Goal: Information Seeking & Learning: Find specific fact

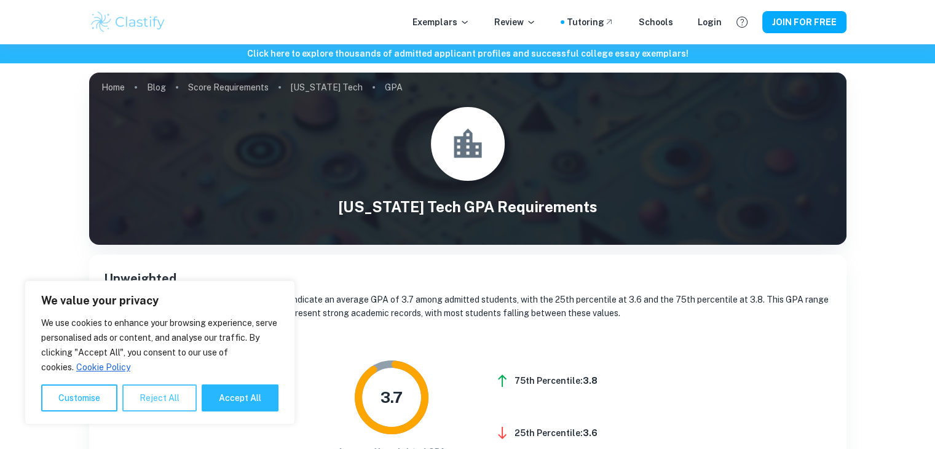
click at [158, 403] on button "Reject All" at bounding box center [159, 397] width 74 height 27
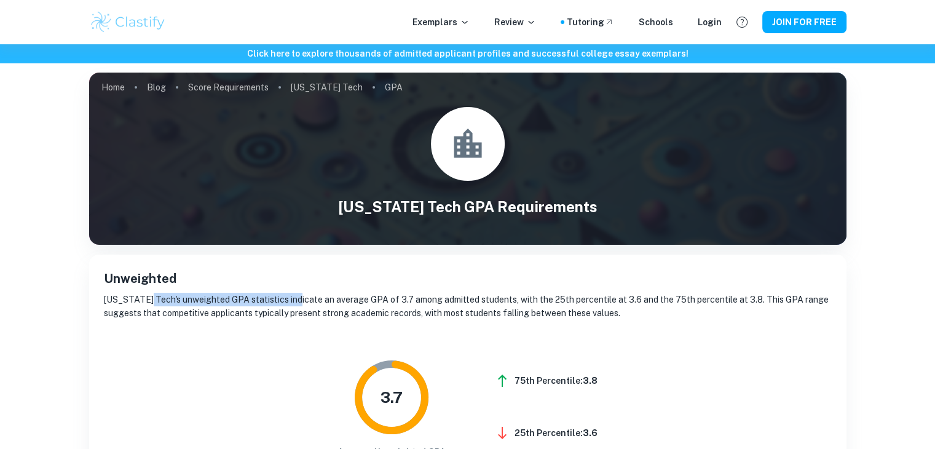
drag, startPoint x: 140, startPoint y: 300, endPoint x: 288, endPoint y: 300, distance: 148.2
click at [288, 300] on p "[US_STATE] Tech's unweighted GPA statistics indicate an average GPA of 3.7 amon…" at bounding box center [468, 306] width 728 height 27
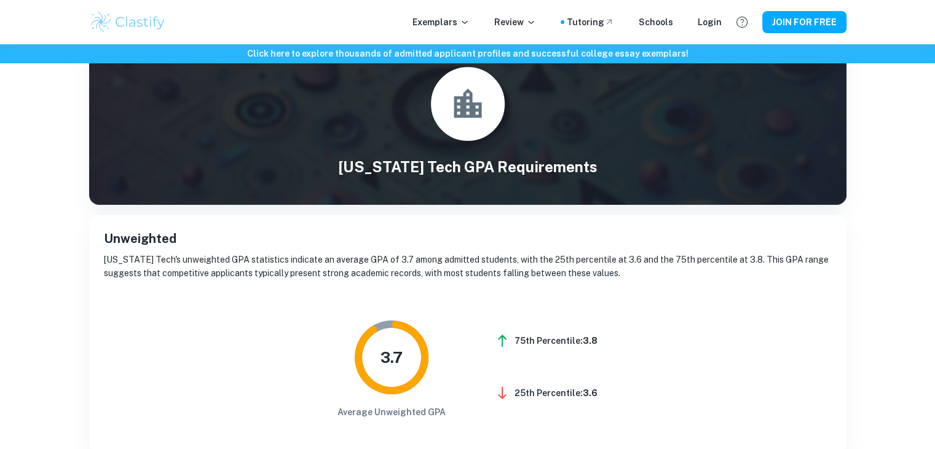
scroll to position [62, 0]
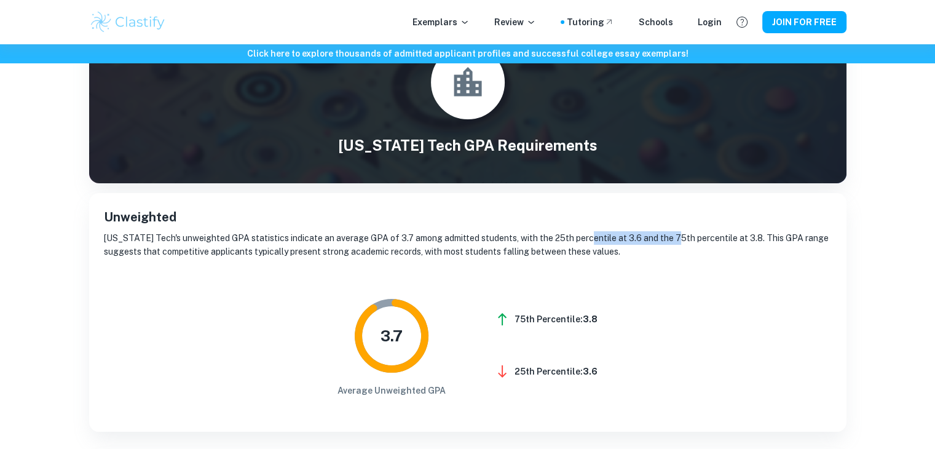
drag, startPoint x: 583, startPoint y: 238, endPoint x: 668, endPoint y: 237, distance: 84.9
click at [668, 237] on p "[US_STATE] Tech's unweighted GPA statistics indicate an average GPA of 3.7 amon…" at bounding box center [468, 244] width 728 height 27
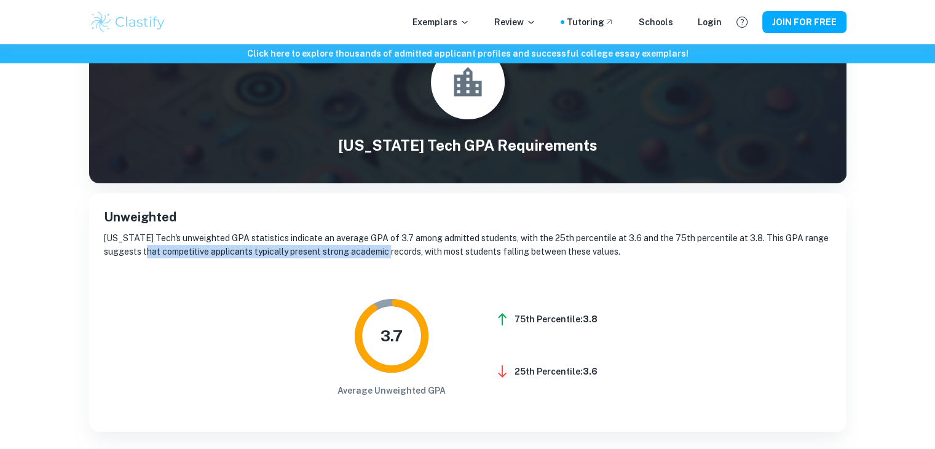
drag, startPoint x: 156, startPoint y: 247, endPoint x: 399, endPoint y: 253, distance: 243.0
click at [399, 253] on p "[US_STATE] Tech's unweighted GPA statistics indicate an average GPA of 3.7 amon…" at bounding box center [468, 244] width 728 height 27
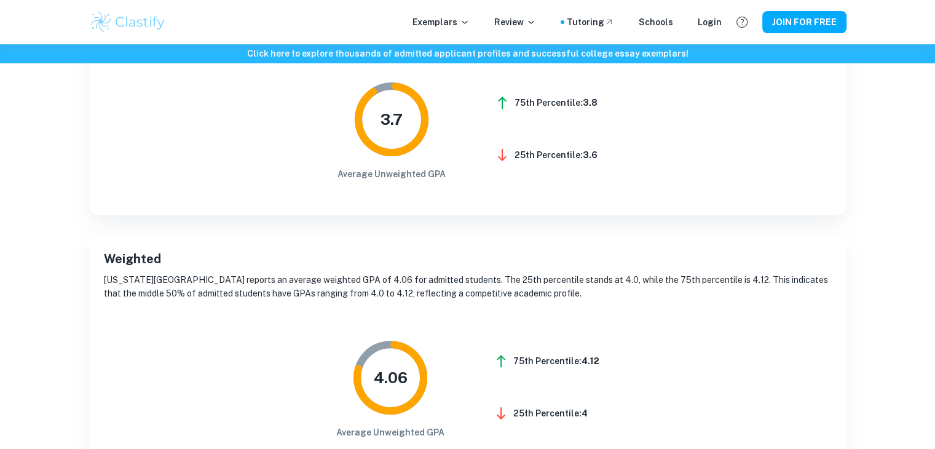
scroll to position [308, 0]
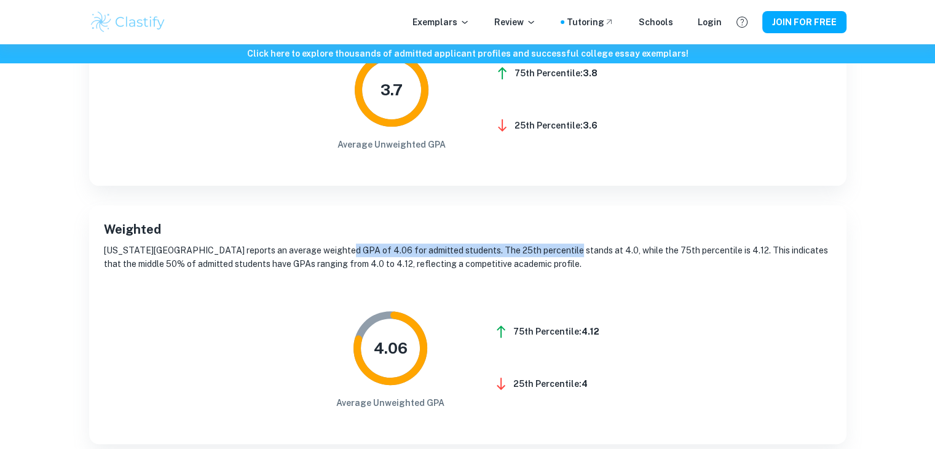
drag, startPoint x: 309, startPoint y: 249, endPoint x: 544, endPoint y: 248, distance: 234.3
click at [544, 248] on p "[US_STATE][GEOGRAPHIC_DATA] reports an average weighted GPA of 4.06 for admitte…" at bounding box center [468, 257] width 728 height 27
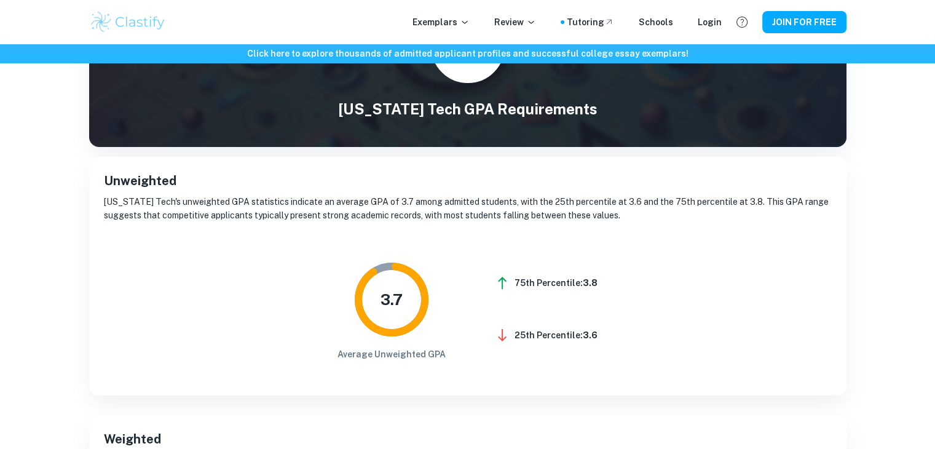
scroll to position [119, 0]
